Goal: Navigation & Orientation: Find specific page/section

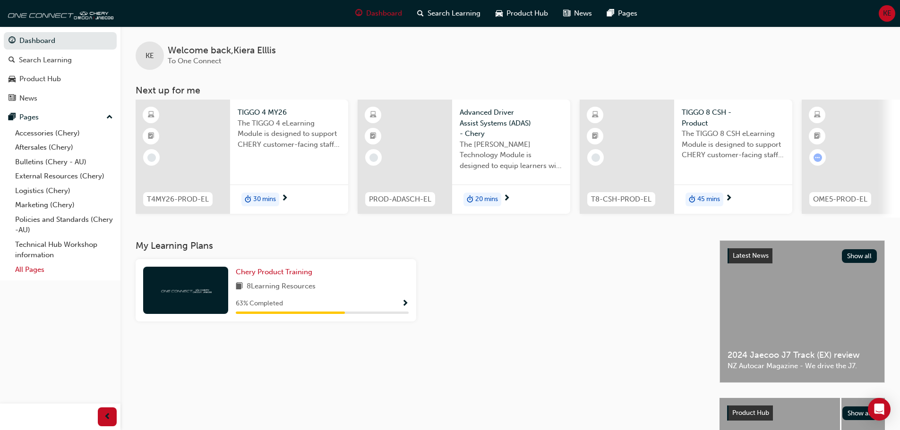
click at [37, 271] on link "All Pages" at bounding box center [63, 270] width 105 height 15
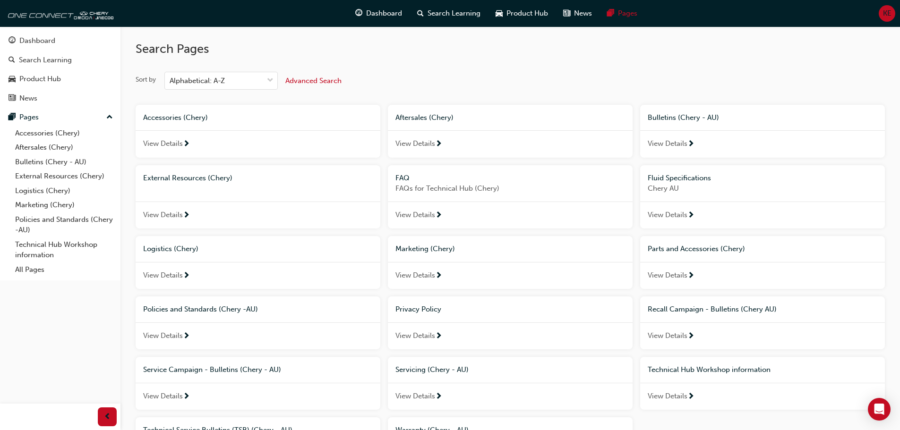
click at [435, 393] on span "next-icon" at bounding box center [438, 397] width 7 height 9
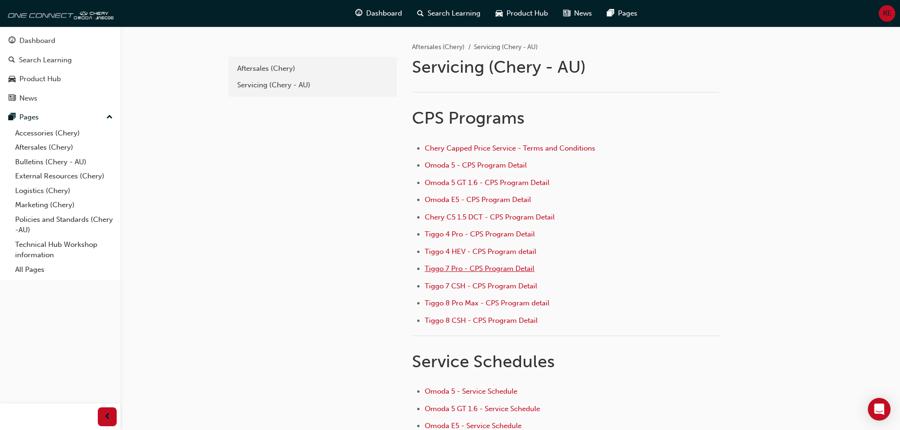
click at [483, 264] on span "Tiggo 7 Pro - CPS Program Detail" at bounding box center [480, 268] width 110 height 9
